Goal: Book appointment/travel/reservation

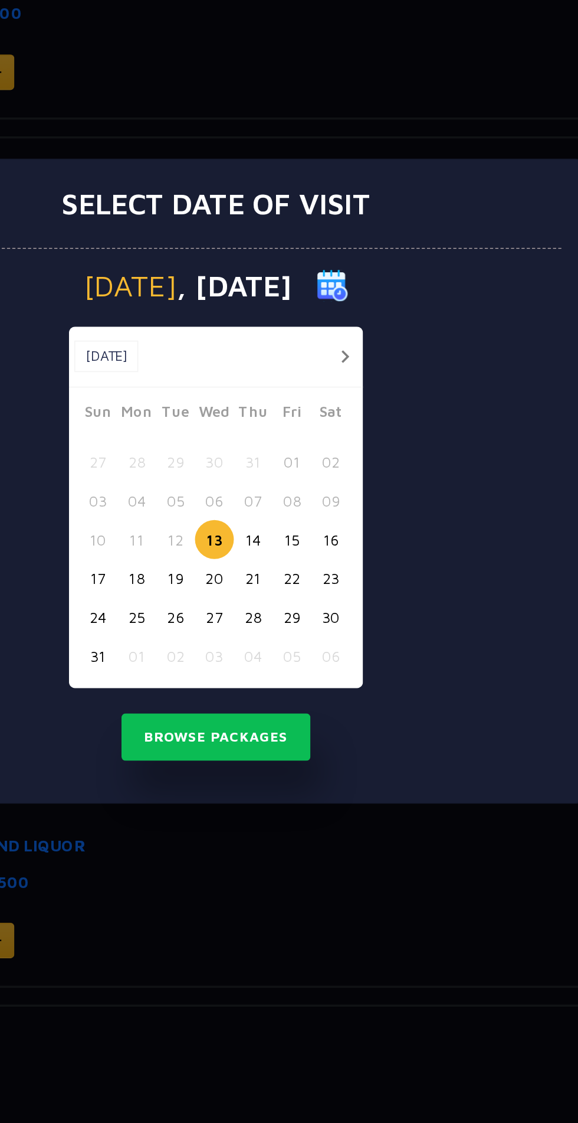
click at [361, 491] on button "button" at bounding box center [361, 491] width 15 height 15
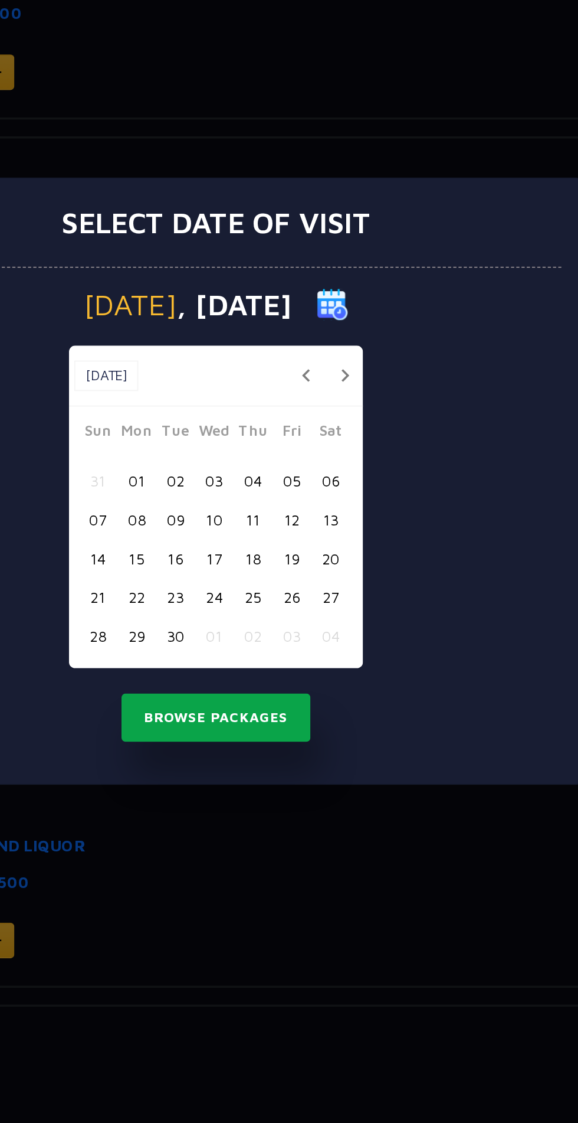
click at [295, 698] on button "Browse Packages" at bounding box center [289, 694] width 106 height 27
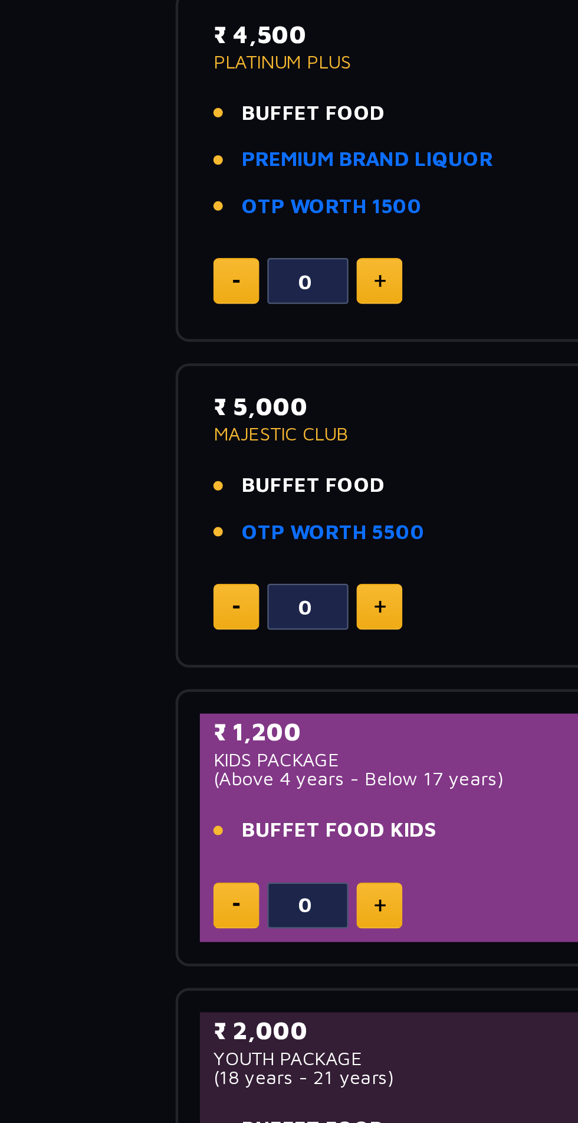
scroll to position [213, 0]
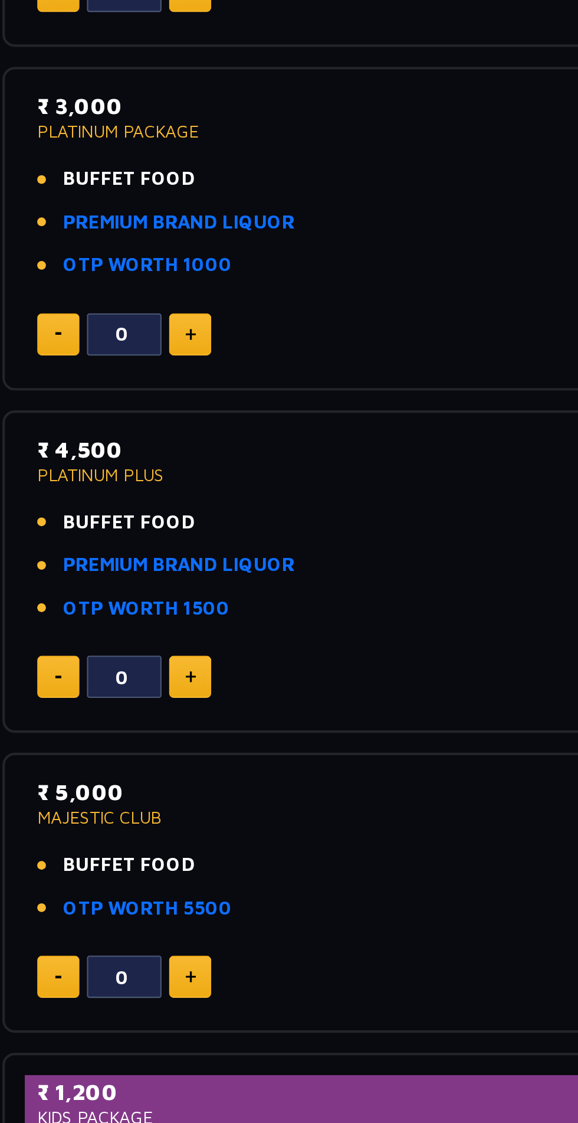
click at [165, 962] on img at bounding box center [166, 962] width 5 height 6
click at [166, 960] on img at bounding box center [166, 962] width 5 height 6
click at [165, 961] on img at bounding box center [166, 962] width 5 height 6
click at [165, 960] on img at bounding box center [166, 962] width 5 height 6
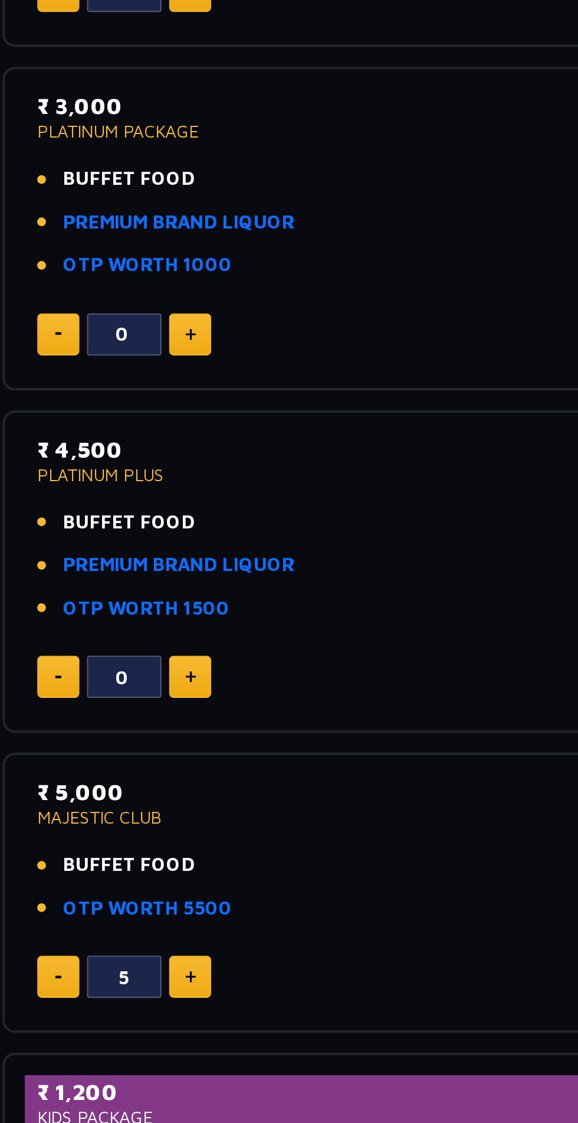
click at [166, 960] on img at bounding box center [166, 962] width 5 height 6
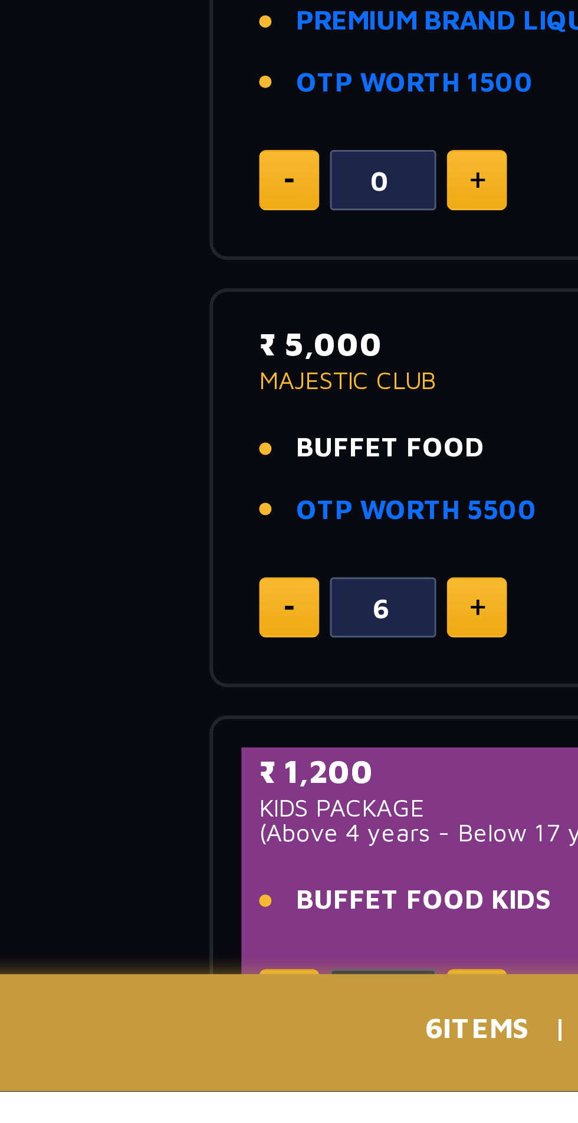
click at [103, 961] on img at bounding box center [104, 962] width 4 height 2
click at [102, 961] on img at bounding box center [104, 962] width 4 height 2
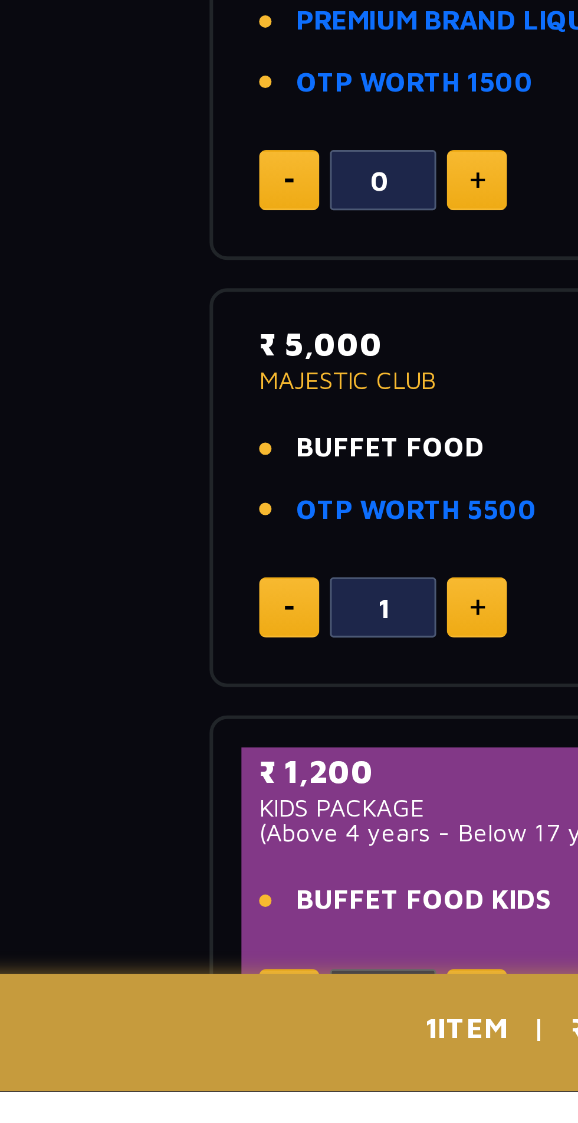
click at [104, 961] on img at bounding box center [104, 962] width 4 height 2
type input "0"
